Goal: Task Accomplishment & Management: Manage account settings

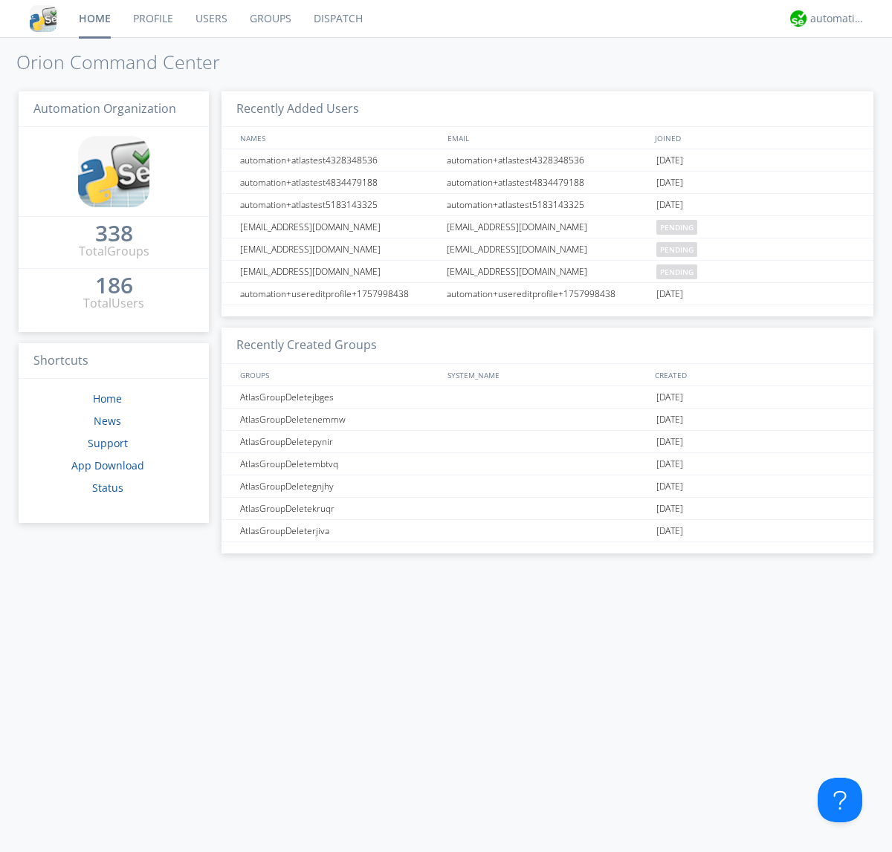
click at [269, 19] on link "Groups" at bounding box center [271, 18] width 64 height 37
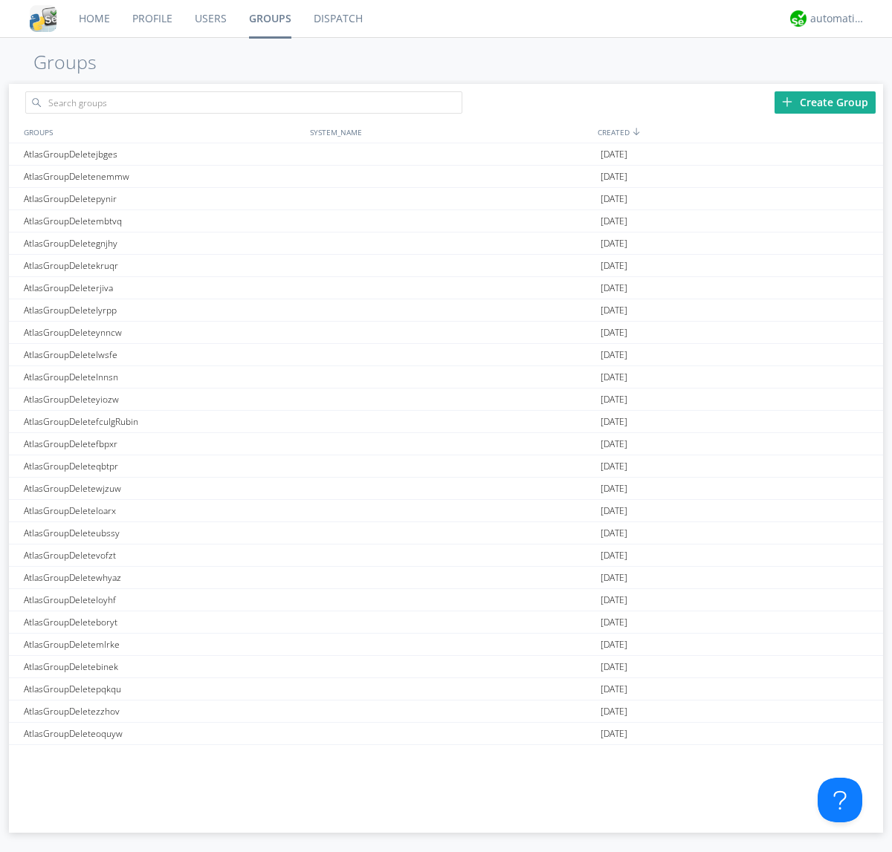
click at [825, 102] on div "Create Group" at bounding box center [824, 102] width 101 height 22
click at [269, 19] on link "Groups" at bounding box center [270, 18] width 65 height 37
type input "AtlasGroupDeleteylluv"
click at [210, 19] on link "Users" at bounding box center [211, 18] width 54 height 37
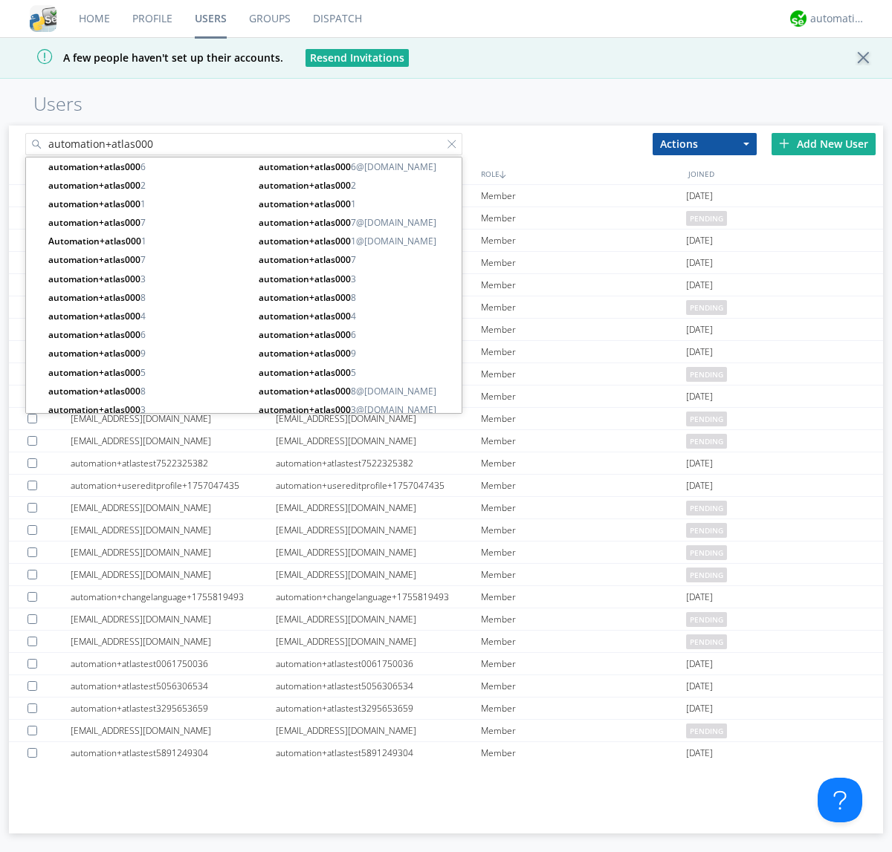
type input "automation+atlas000"
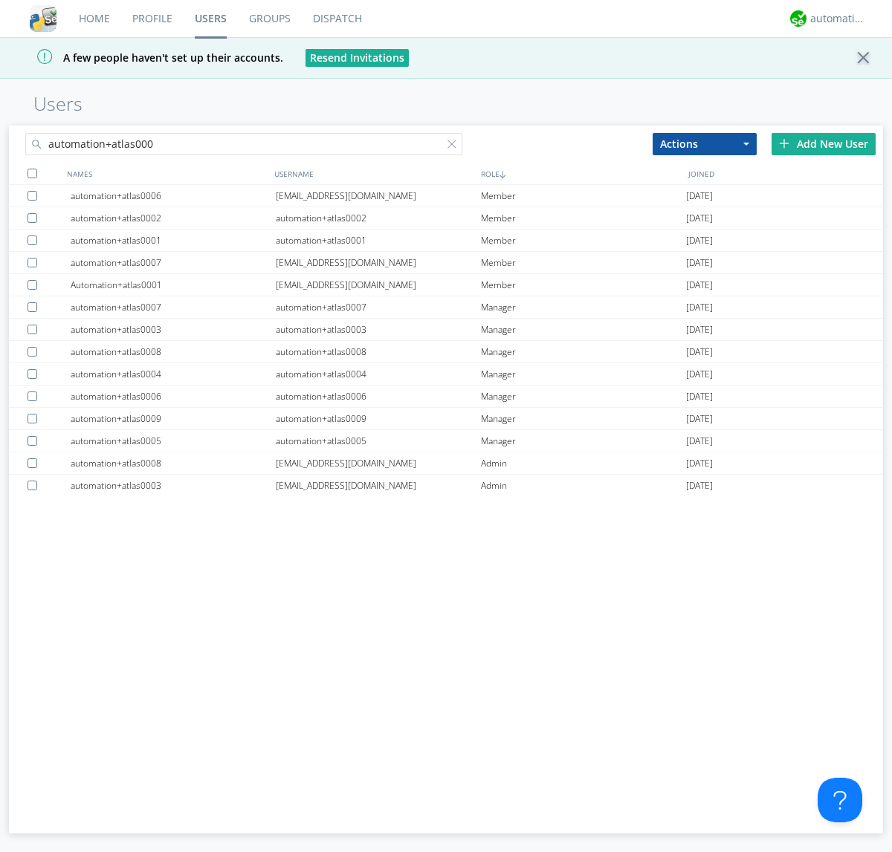
click at [32, 173] on div at bounding box center [32, 174] width 10 height 10
click at [704, 143] on button "Actions" at bounding box center [704, 144] width 104 height 22
click at [704, 169] on link "Add to Group" at bounding box center [704, 169] width 103 height 19
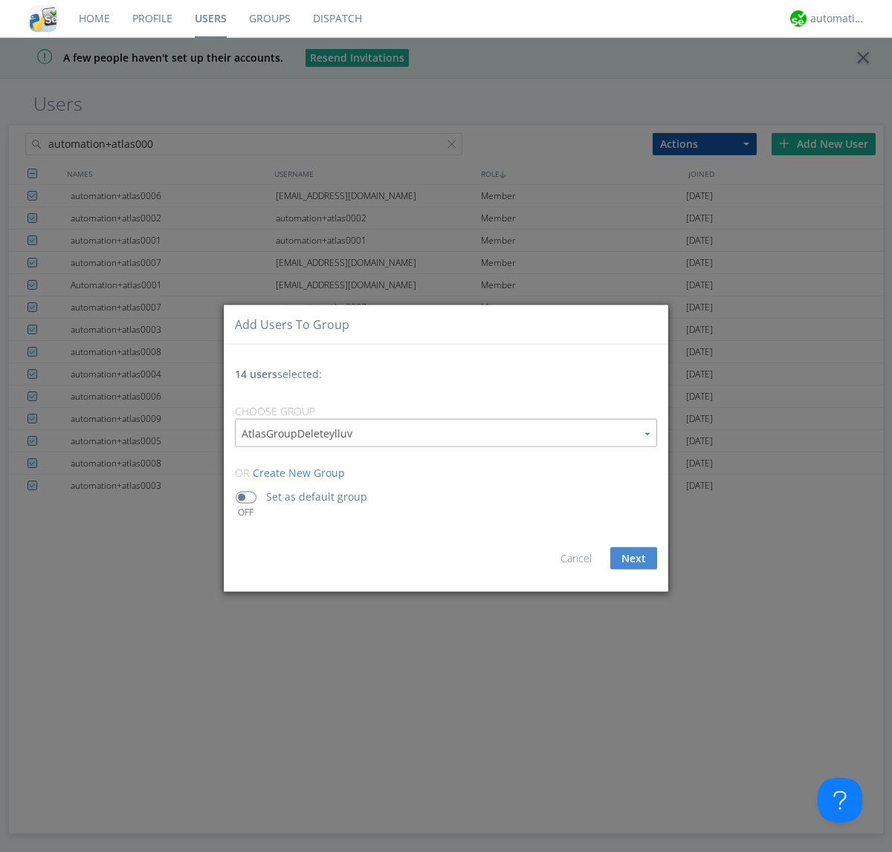
click at [269, 19] on link "Groups" at bounding box center [270, 18] width 64 height 37
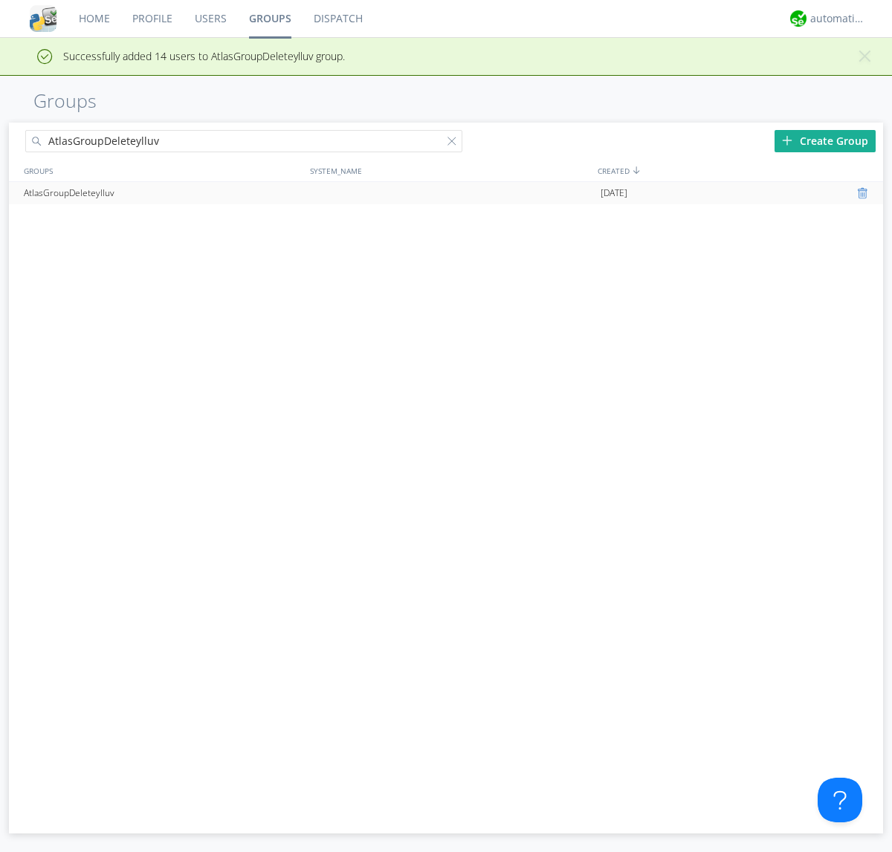
type input "AtlasGroupDeleteylluv"
click at [864, 193] on div at bounding box center [864, 193] width 15 height 12
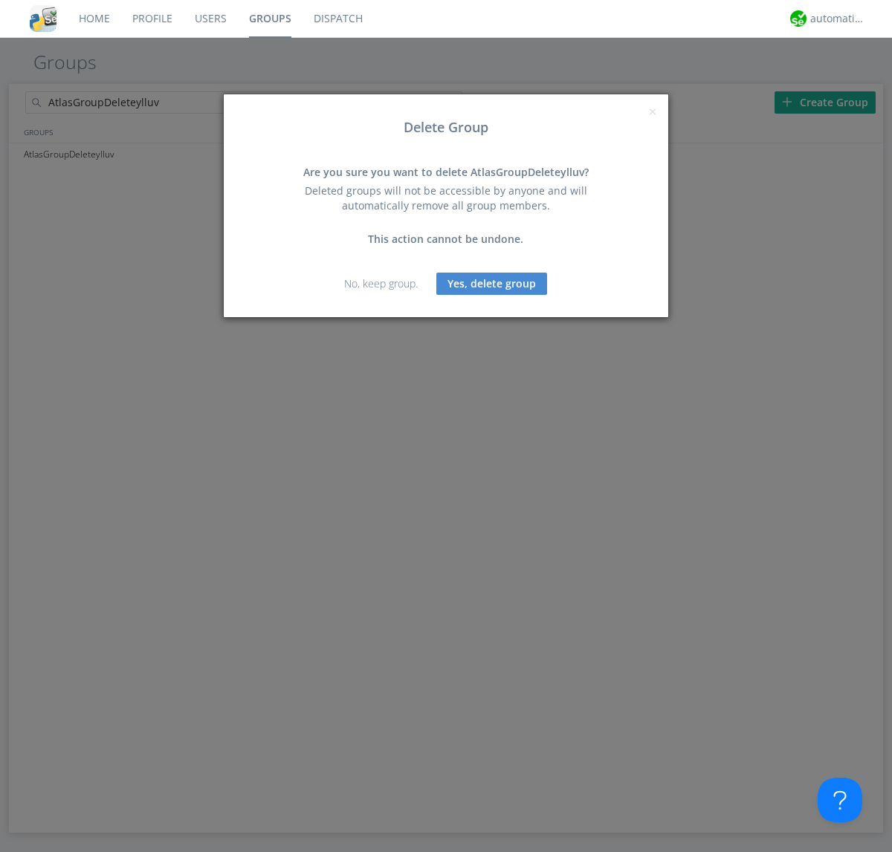
click at [492, 283] on button "Yes, delete group" at bounding box center [491, 284] width 111 height 22
